Goal: Task Accomplishment & Management: Manage account settings

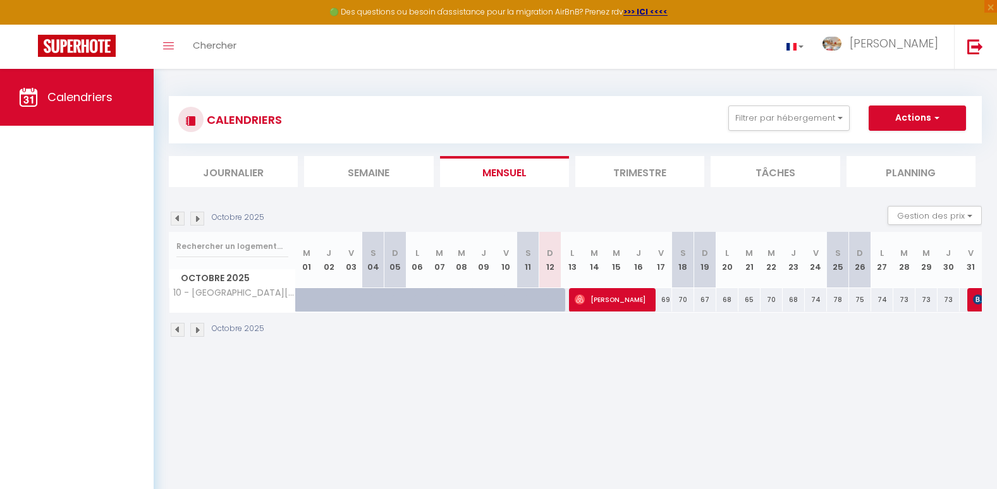
select select
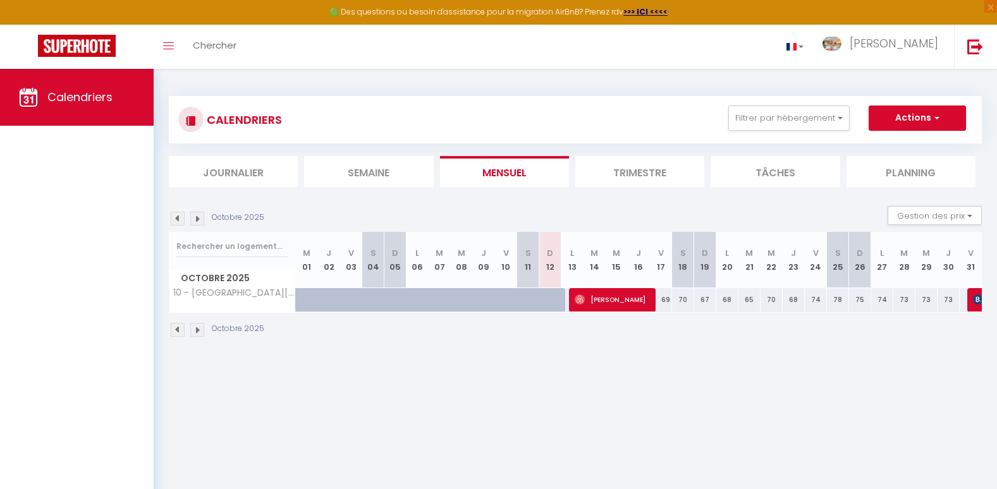
select select
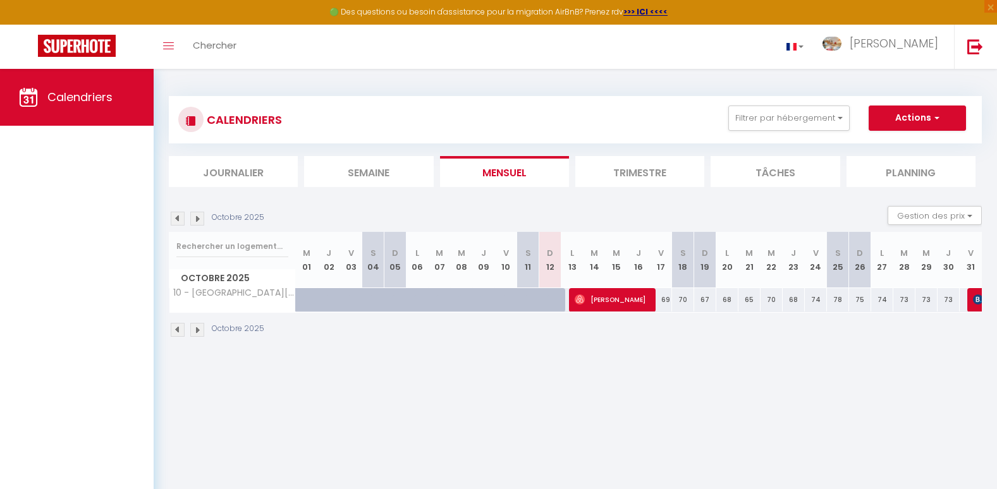
select select
click at [638, 295] on span "[PERSON_NAME]" at bounding box center [611, 300] width 74 height 24
select select "OK"
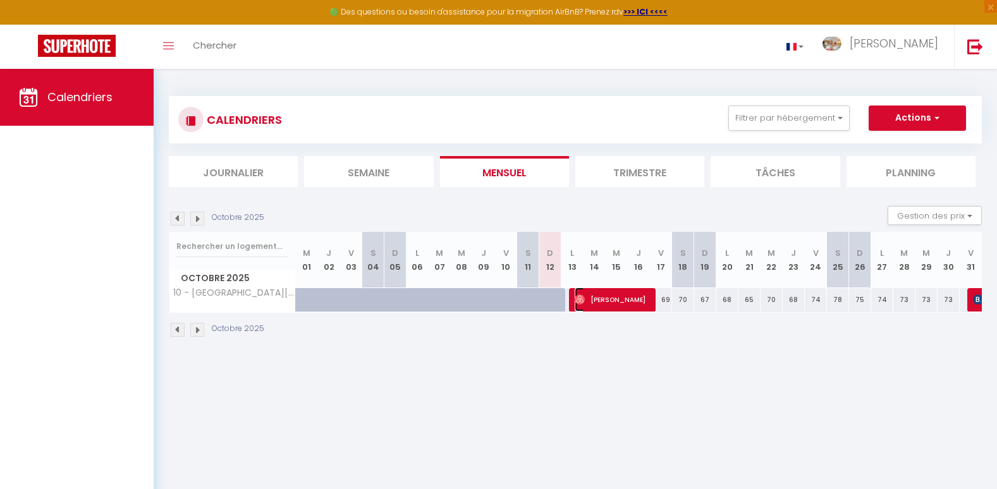
select select "1"
select select "0"
select select "1"
select select
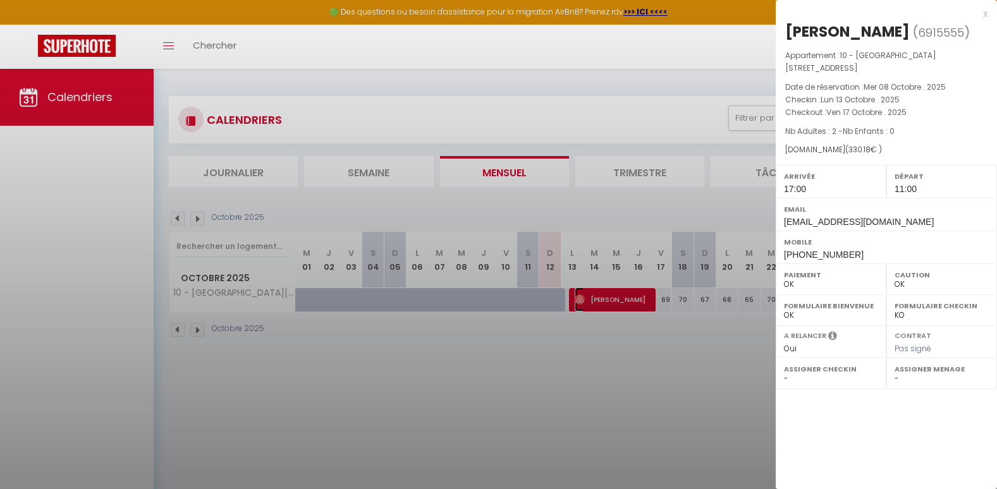
select select "6328"
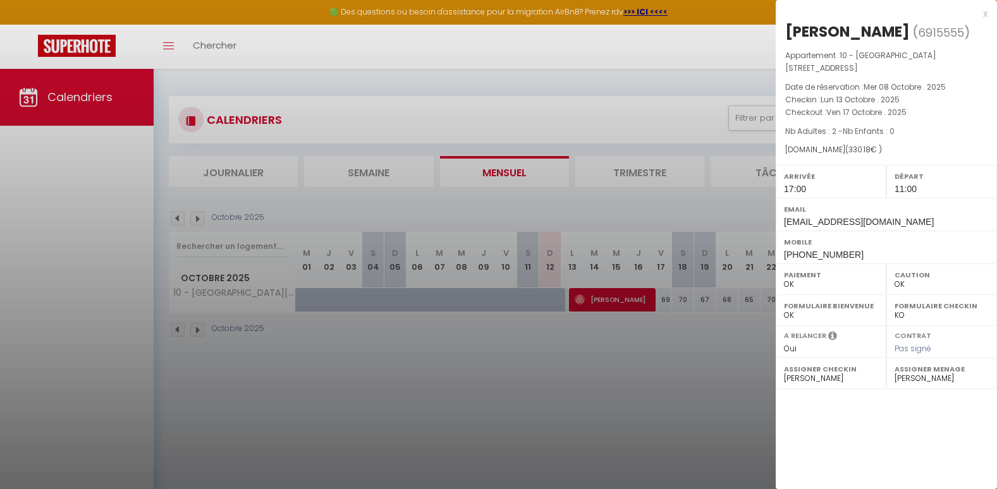
click at [684, 381] on div at bounding box center [498, 244] width 997 height 489
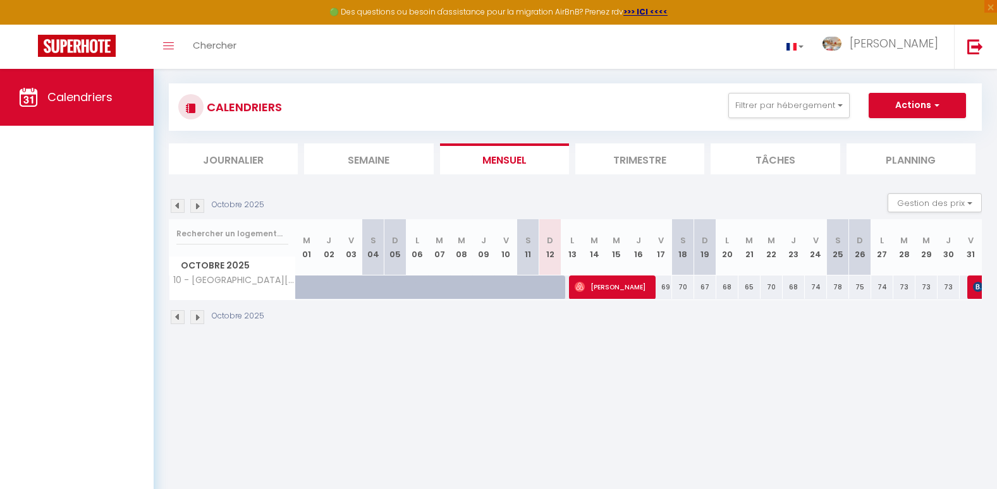
scroll to position [12, 0]
click at [197, 321] on img at bounding box center [197, 318] width 14 height 14
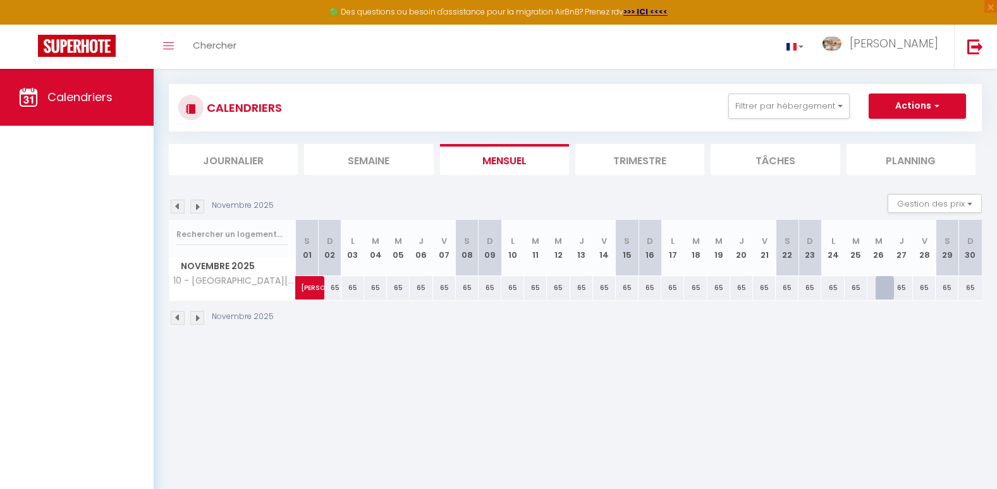
click at [197, 317] on img at bounding box center [197, 318] width 14 height 14
